Goal: Information Seeking & Learning: Learn about a topic

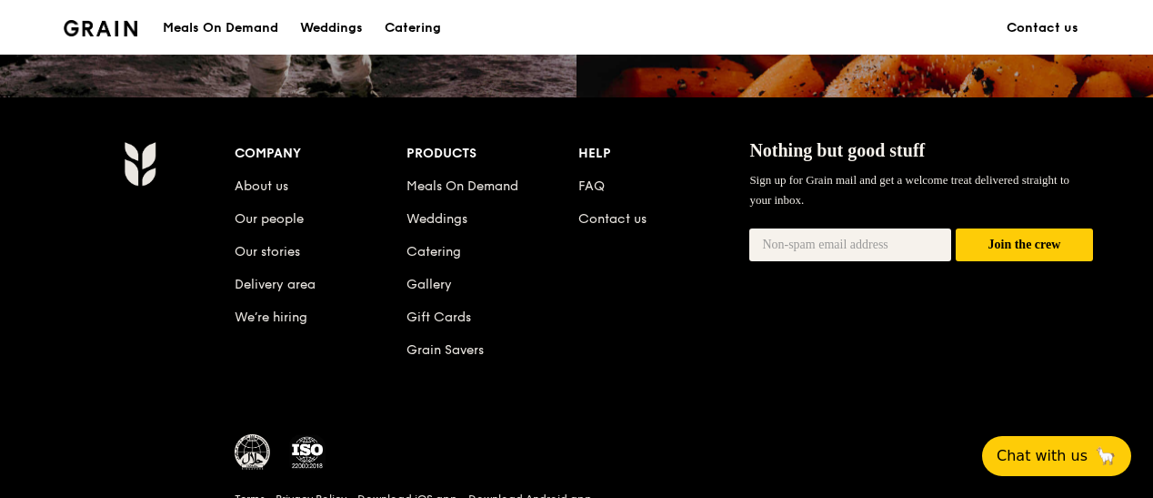
scroll to position [1856, 0]
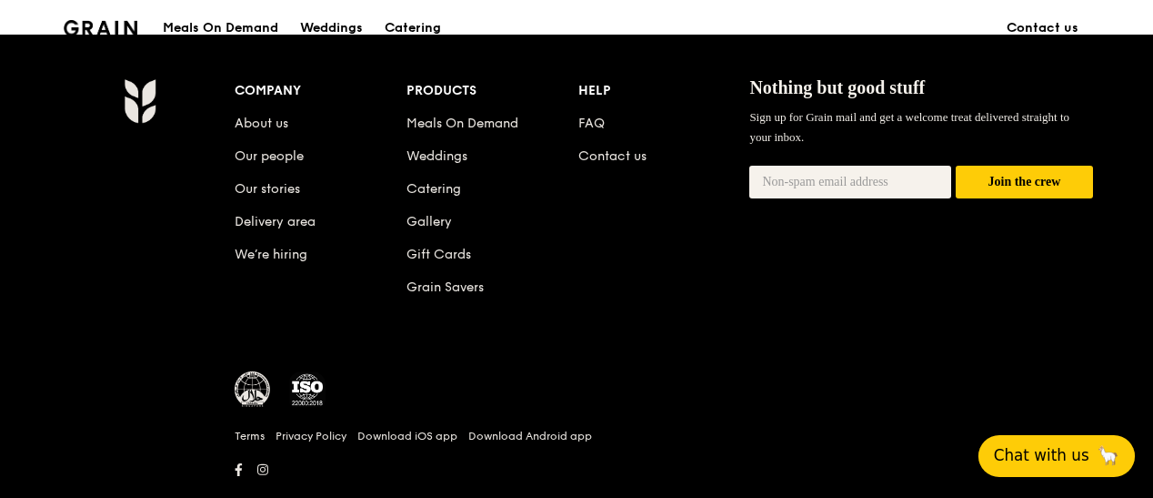
click at [1041, 452] on span "Chat with us" at bounding box center [1042, 455] width 96 height 23
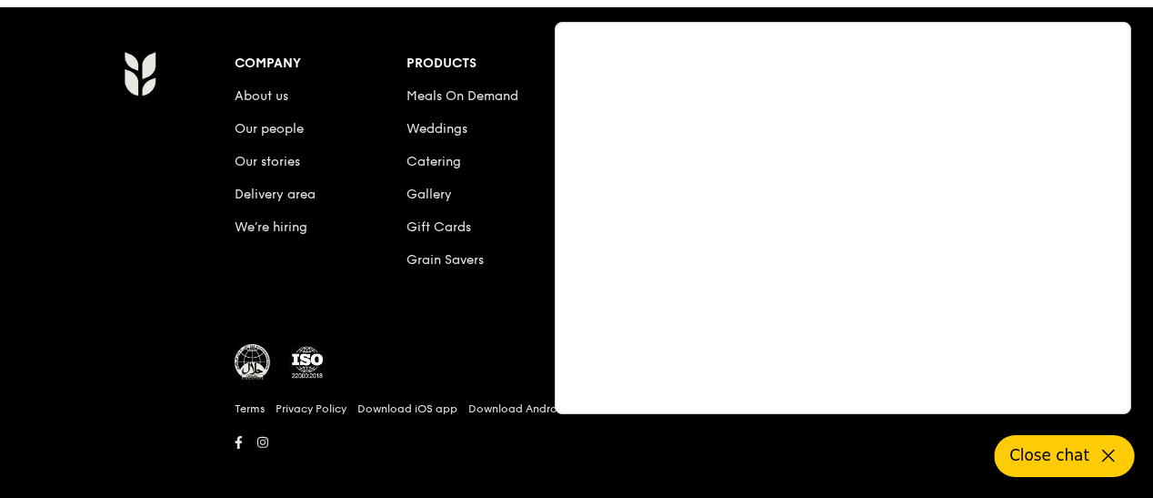
scroll to position [1897, 0]
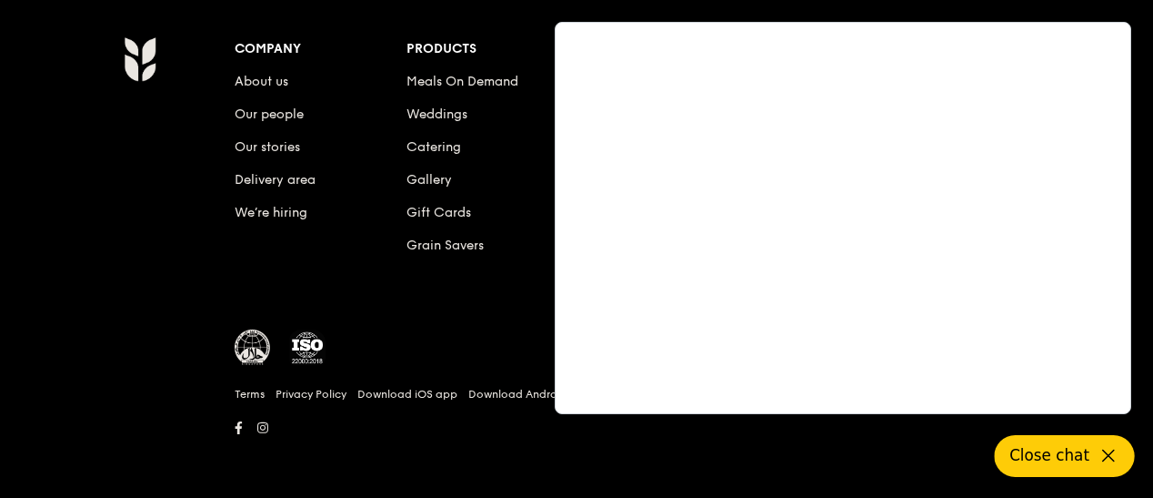
click at [347, 122] on li "Our people" at bounding box center [321, 111] width 172 height 33
click at [422, 147] on link "Catering" at bounding box center [434, 146] width 55 height 15
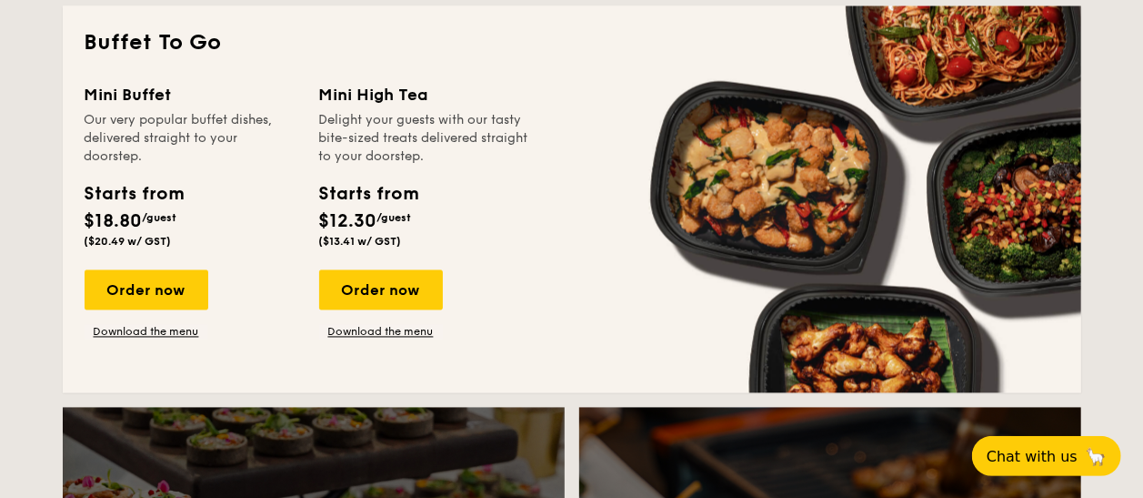
scroll to position [1435, 0]
